Goal: Transaction & Acquisition: Purchase product/service

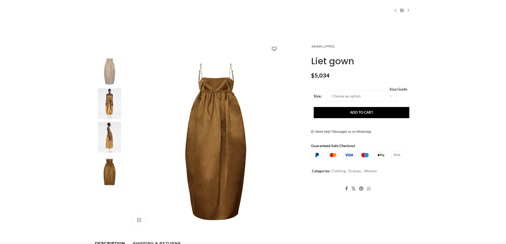
scroll to position [53, 0]
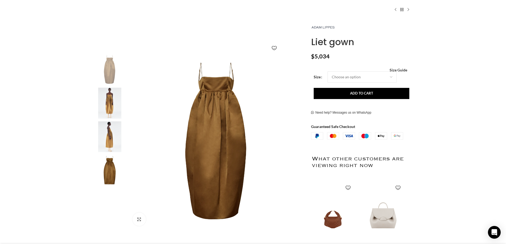
click at [113, 103] on img "2 / 4" at bounding box center [109, 103] width 32 height 31
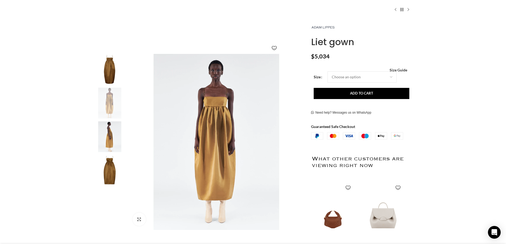
click at [111, 141] on img "3 / 4" at bounding box center [109, 136] width 32 height 31
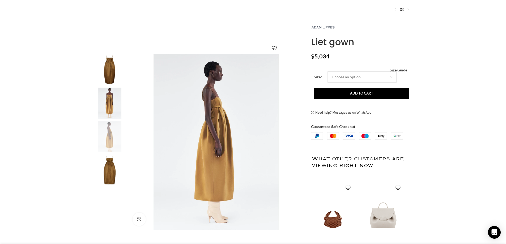
click at [112, 161] on img "4 / 4" at bounding box center [109, 170] width 32 height 31
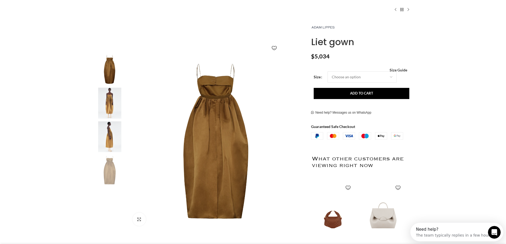
scroll to position [0, 56]
click at [215, 79] on img "4 / 4" at bounding box center [216, 142] width 176 height 176
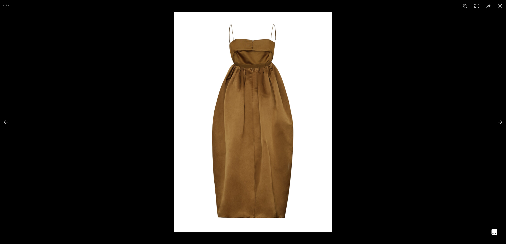
click at [246, 40] on img at bounding box center [252, 122] width 157 height 221
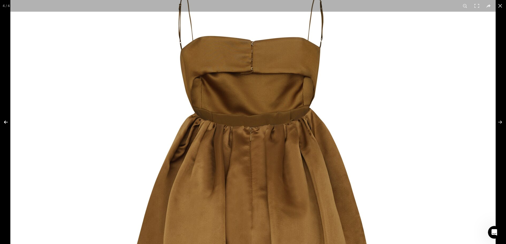
click at [5, 120] on button at bounding box center [9, 122] width 19 height 27
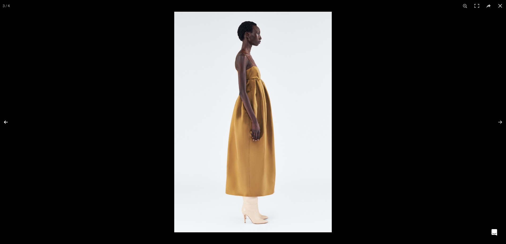
click at [5, 120] on button at bounding box center [9, 122] width 19 height 27
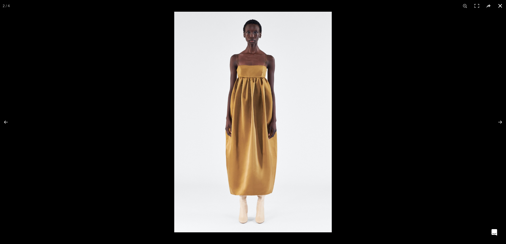
scroll to position [0, 112]
click at [272, 76] on img at bounding box center [252, 122] width 157 height 221
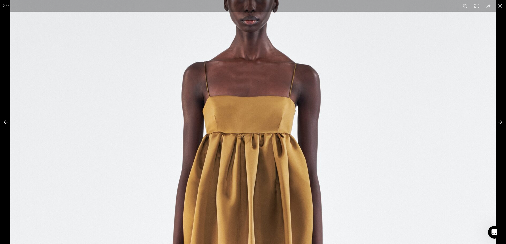
click at [6, 121] on button at bounding box center [9, 122] width 19 height 27
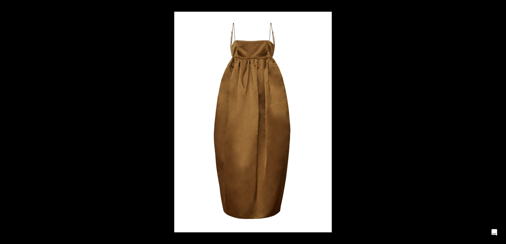
scroll to position [0, 391]
click at [252, 47] on img at bounding box center [252, 122] width 157 height 221
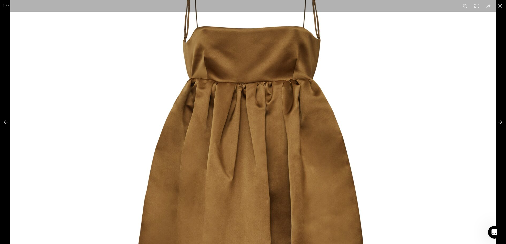
scroll to position [0, 447]
